Goal: Check status: Check status

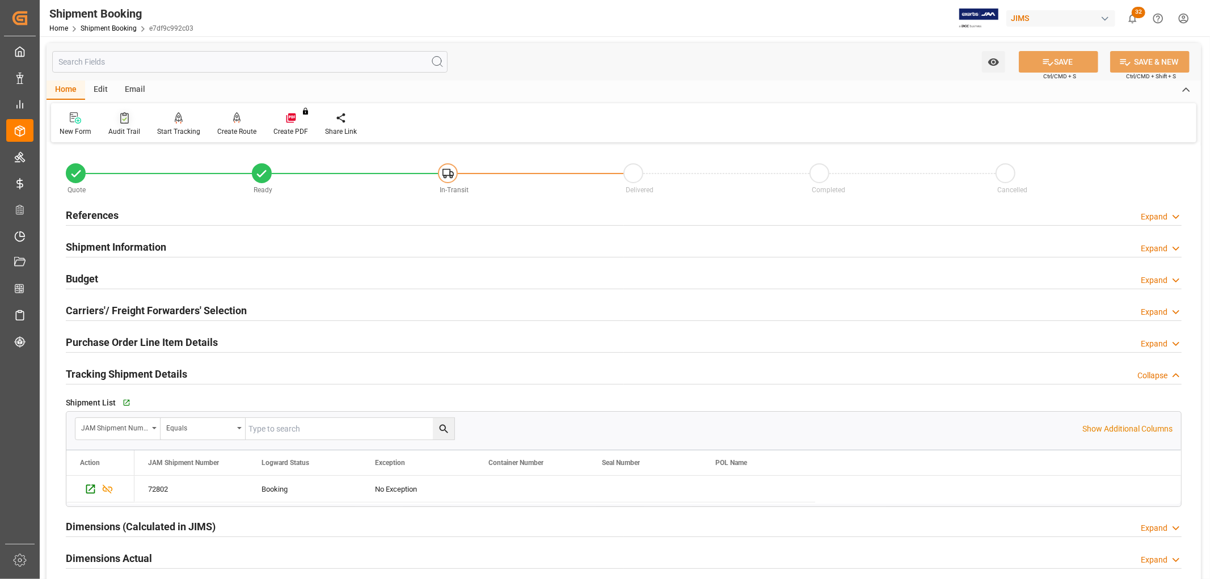
scroll to position [630, 0]
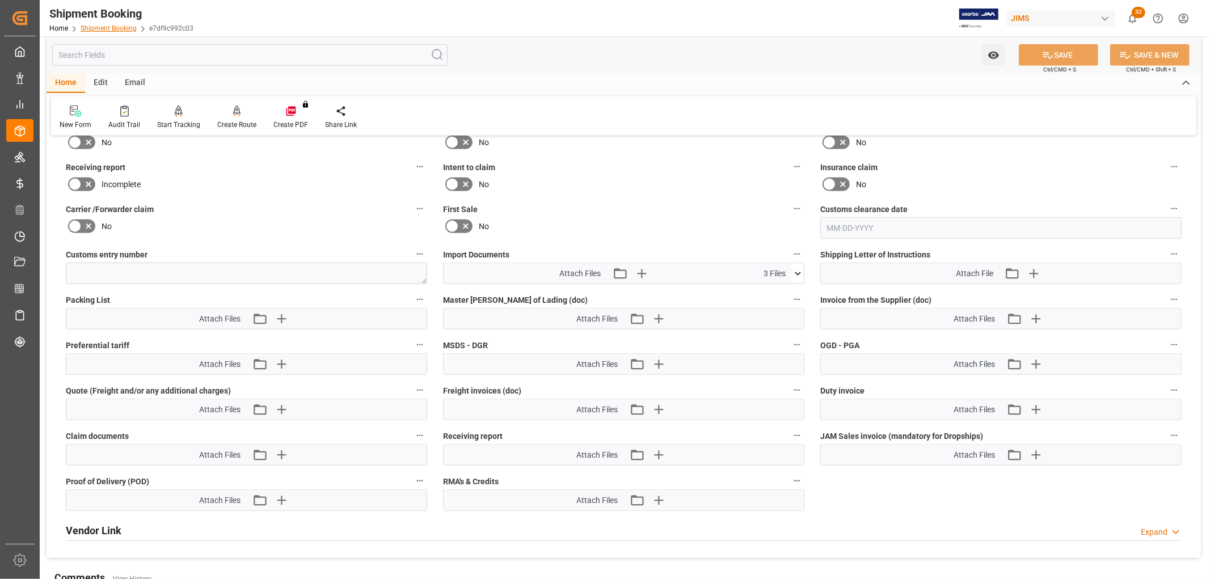
click at [122, 24] on link "Shipment Booking" at bounding box center [109, 28] width 56 height 8
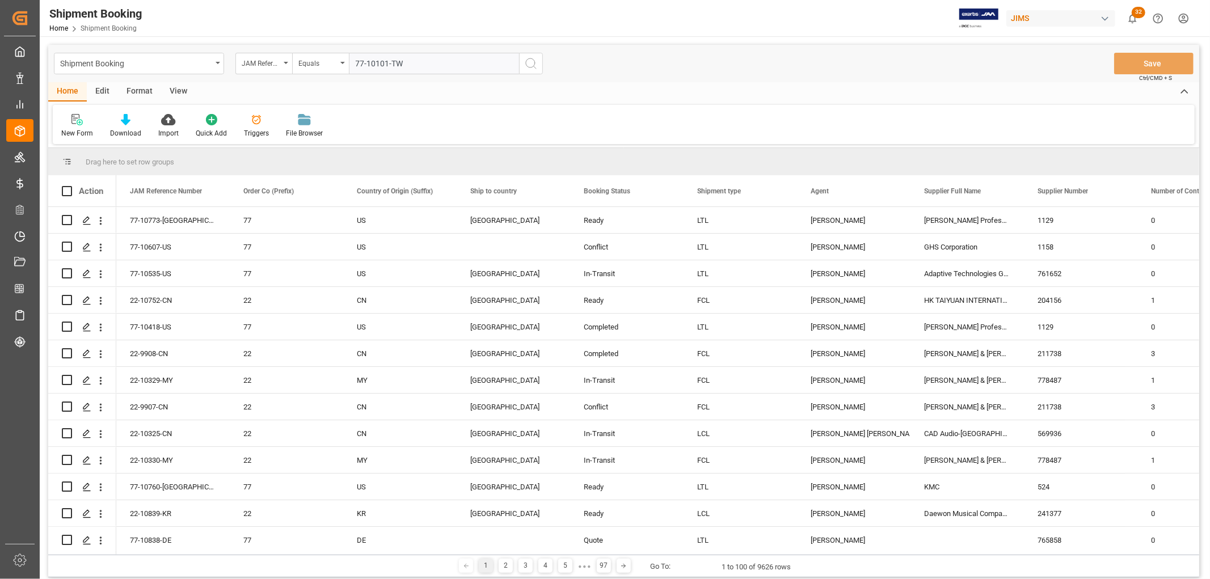
type input "77-10101-TW"
click at [537, 66] on icon "search button" at bounding box center [531, 64] width 14 height 14
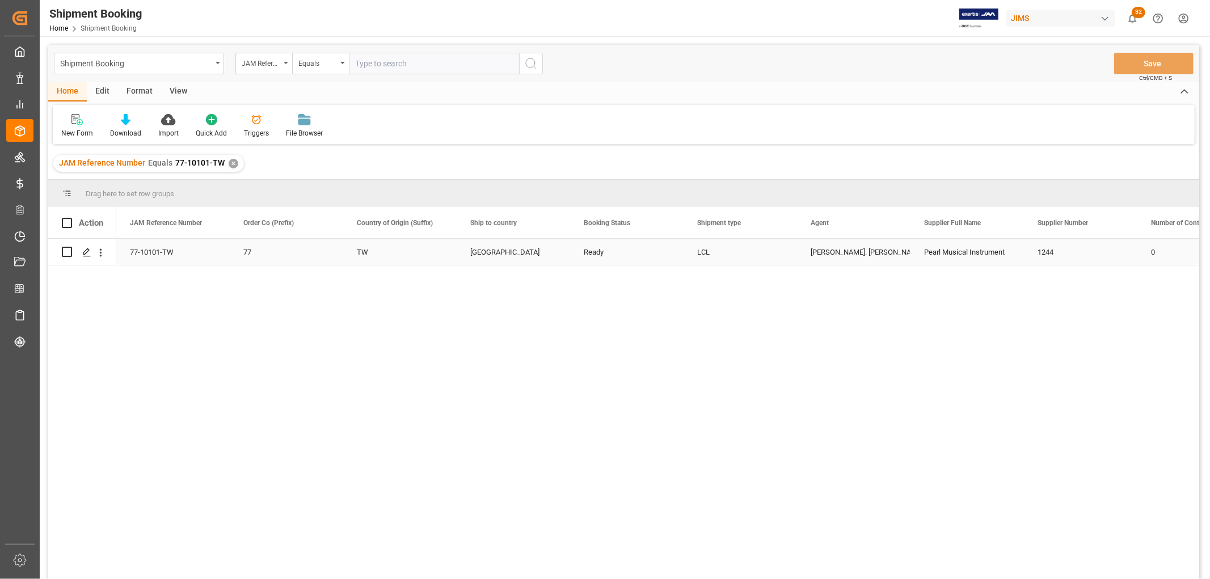
click at [951, 244] on div "Pearl Musical Instrument" at bounding box center [966, 252] width 113 height 26
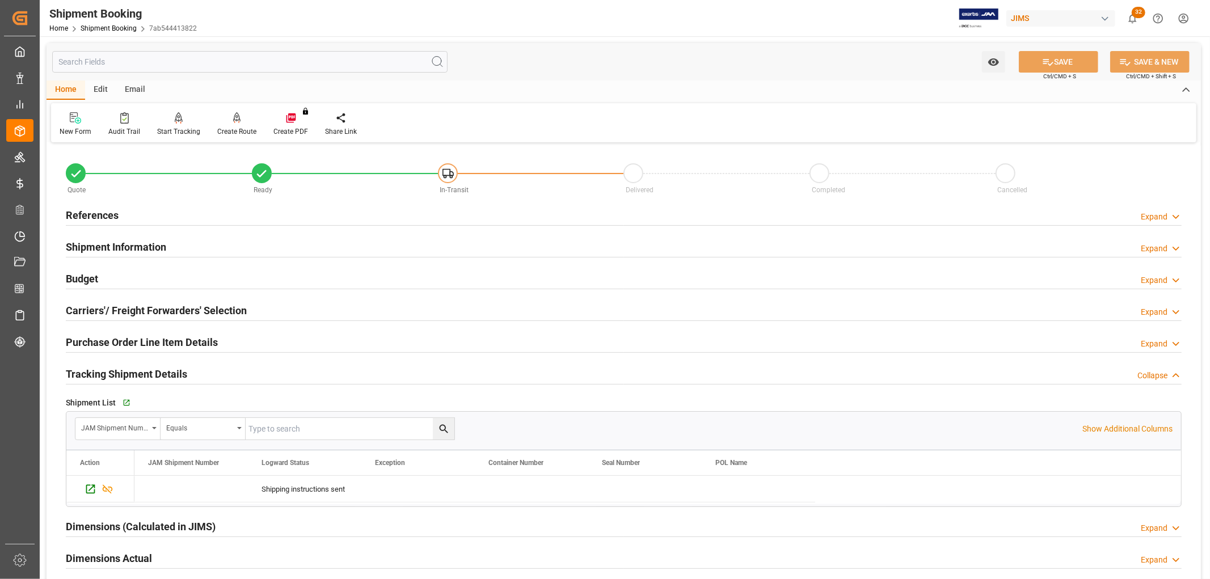
click at [964, 504] on div "Shipping instructions sent" at bounding box center [623, 490] width 1114 height 28
